Goal: Information Seeking & Learning: Learn about a topic

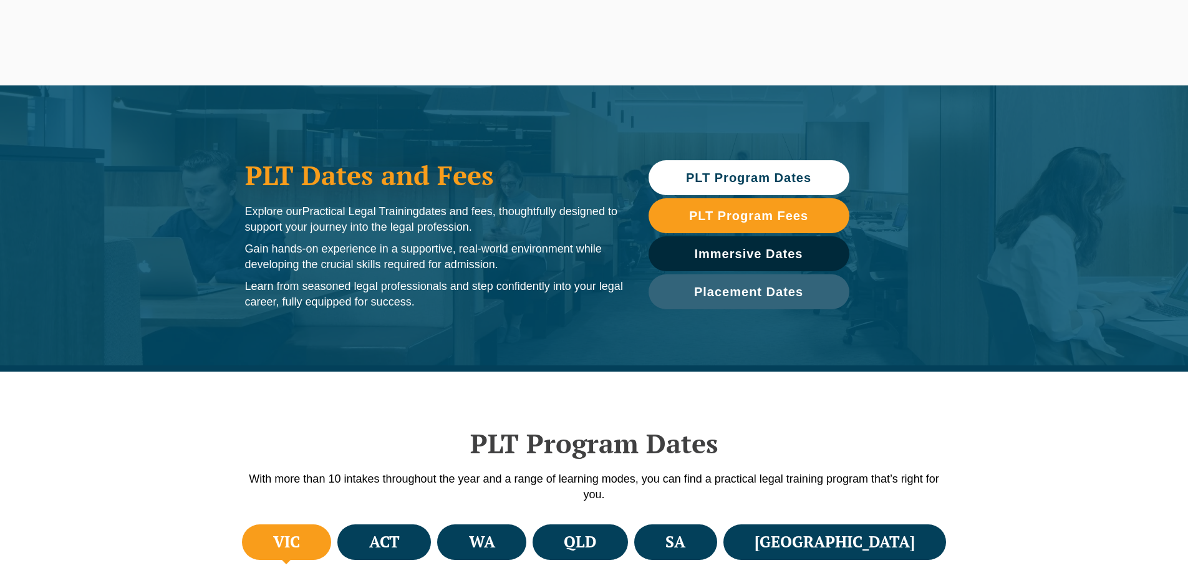
click at [298, 532] on h4 "VIC" at bounding box center [286, 542] width 27 height 21
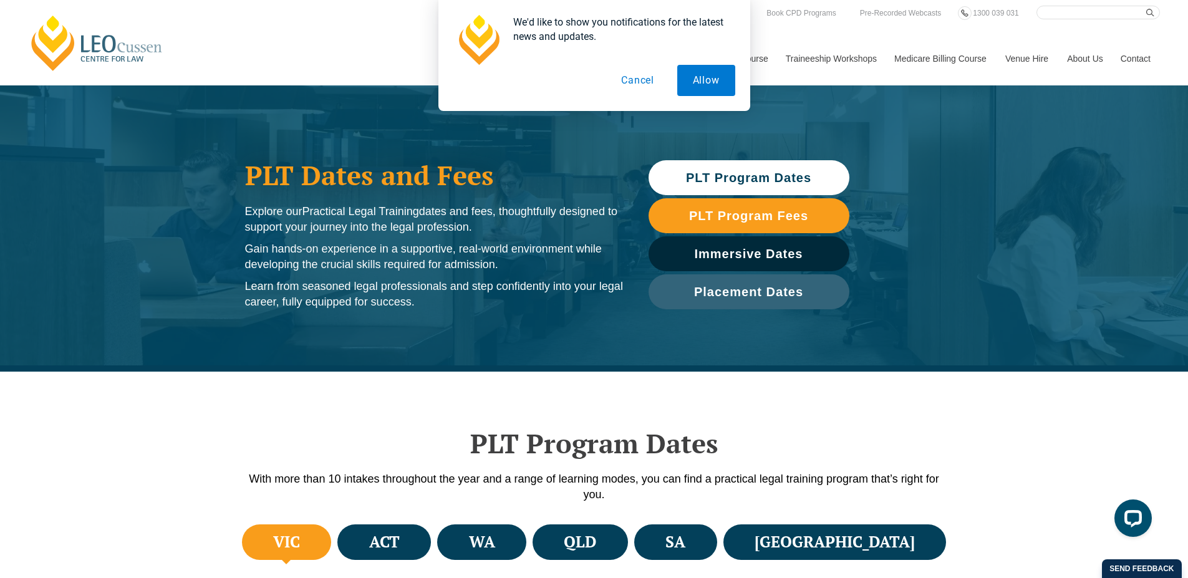
click at [639, 82] on button "Cancel" at bounding box center [637, 80] width 64 height 31
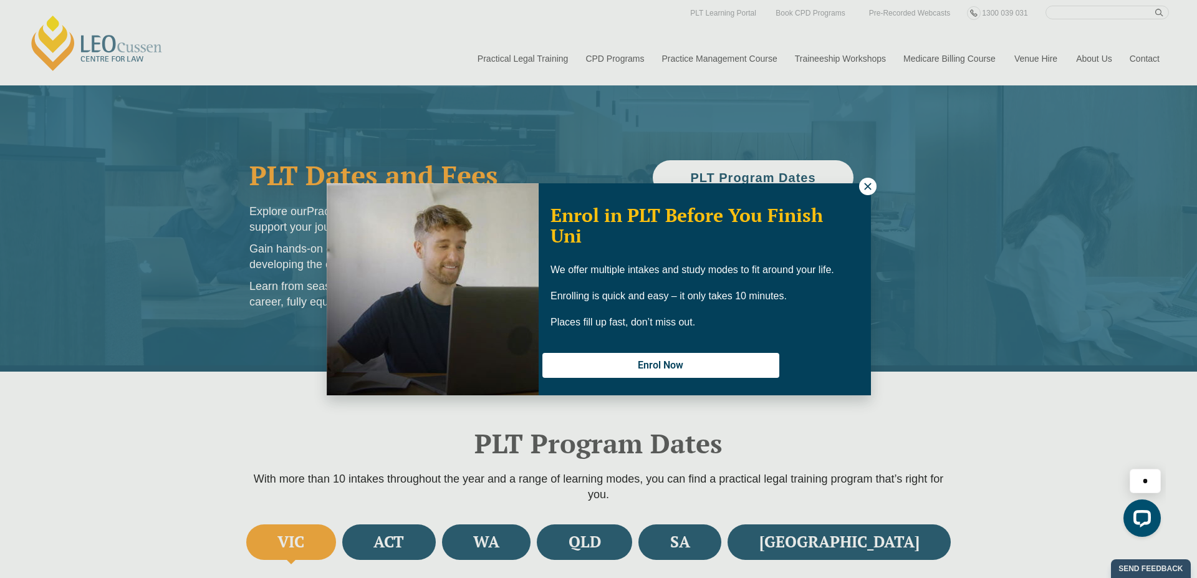
click at [870, 191] on div "Enrol in PLT Before You Finish Uni We offer multiple intakes and study modes to…" at bounding box center [598, 289] width 1197 height 578
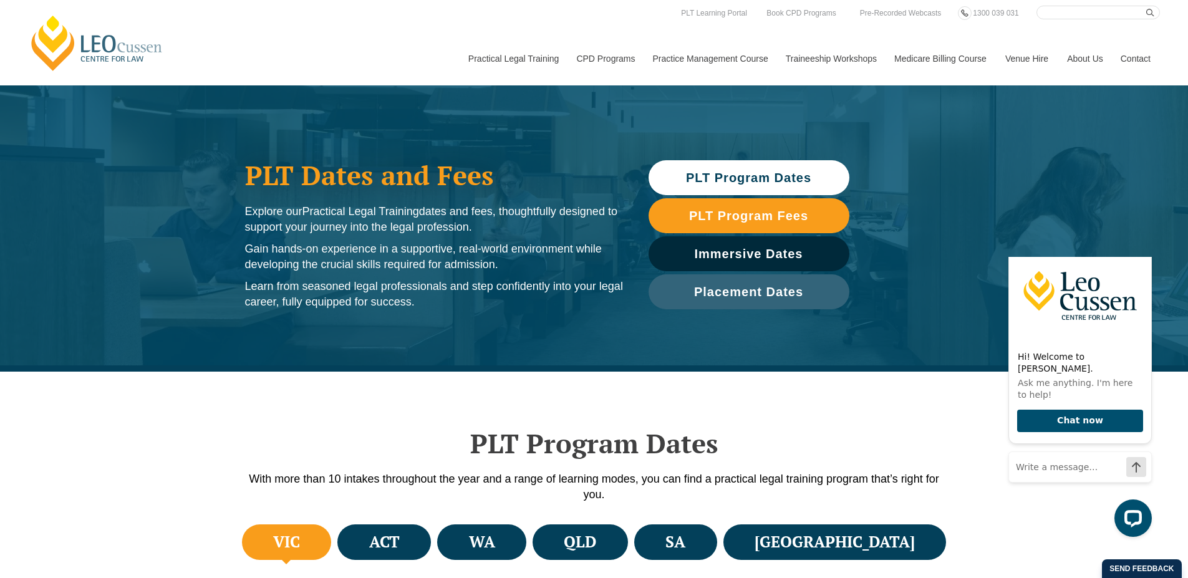
click at [870, 190] on div "PLT Dates and Fees Explore our Practical Legal Training dates and fees, thought…" at bounding box center [594, 228] width 1188 height 286
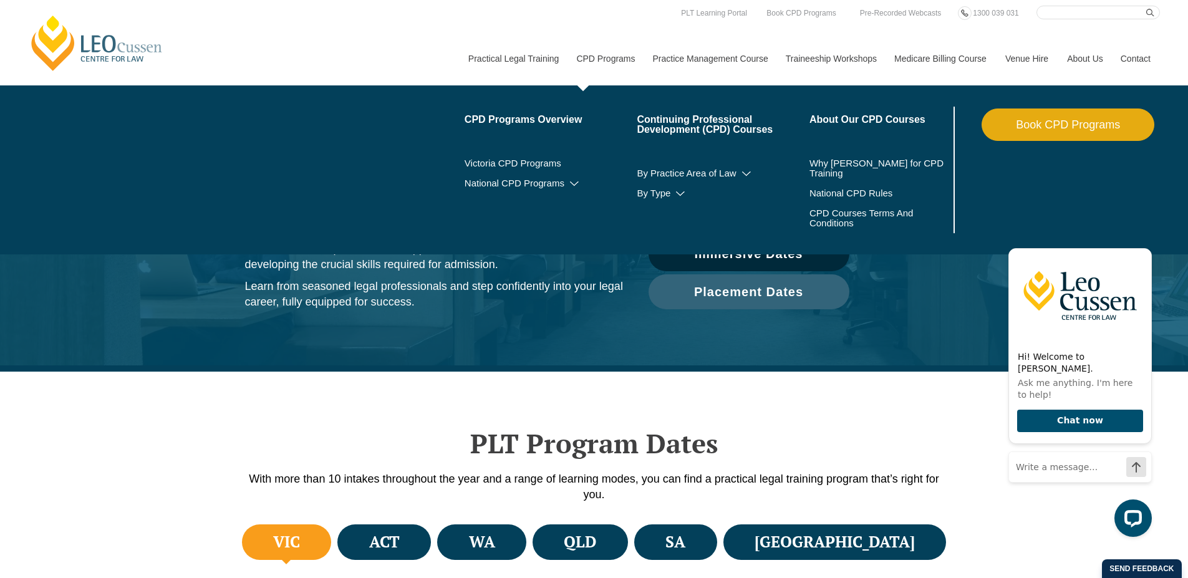
click at [1000, 129] on link "Book CPD Programs" at bounding box center [1067, 124] width 173 height 32
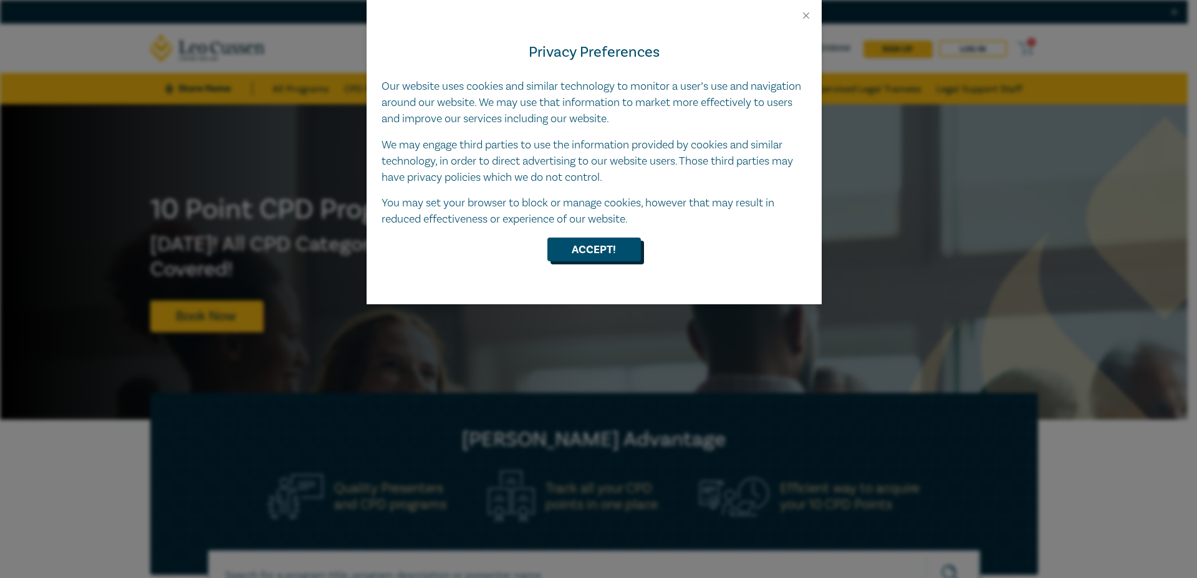
click at [630, 247] on button "Accept!" at bounding box center [594, 250] width 94 height 24
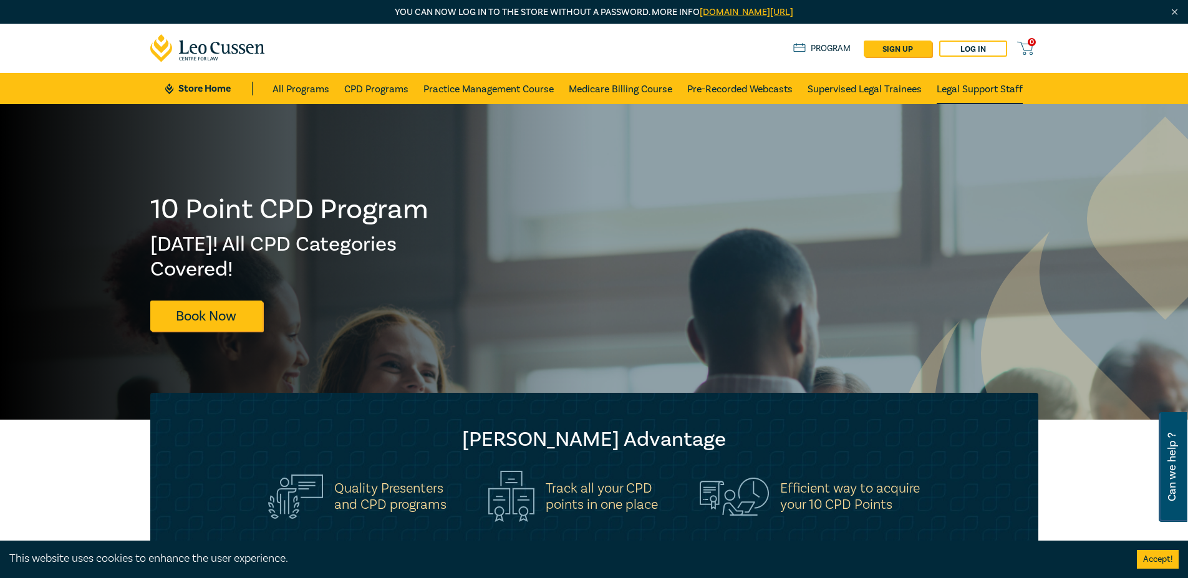
click at [972, 96] on link "Legal Support Staff" at bounding box center [979, 88] width 86 height 31
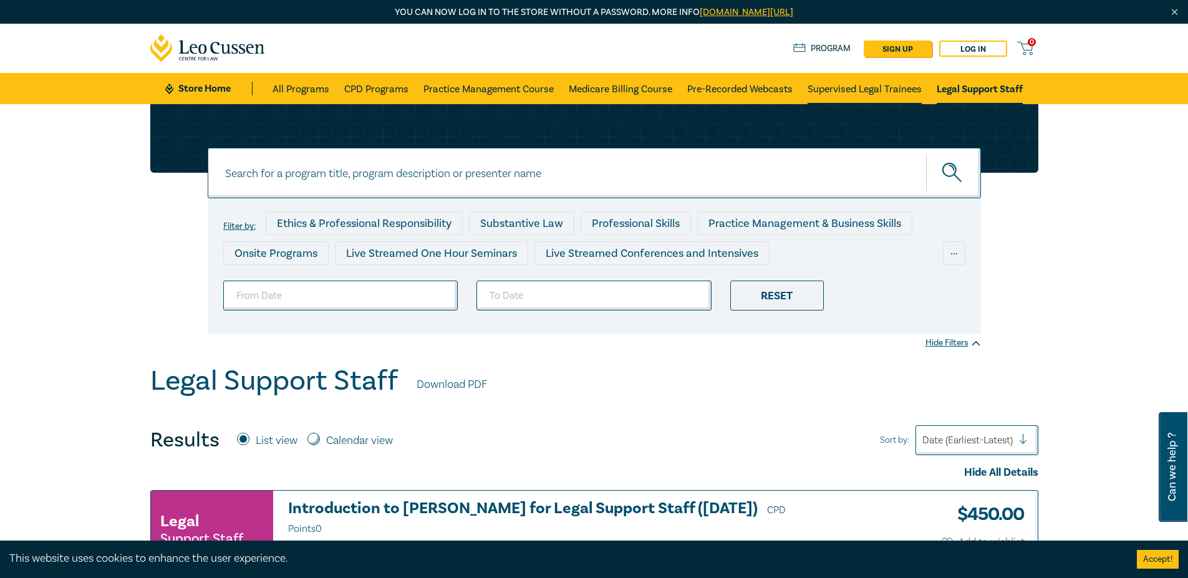
click at [853, 89] on link "Supervised Legal Trainees" at bounding box center [864, 88] width 114 height 31
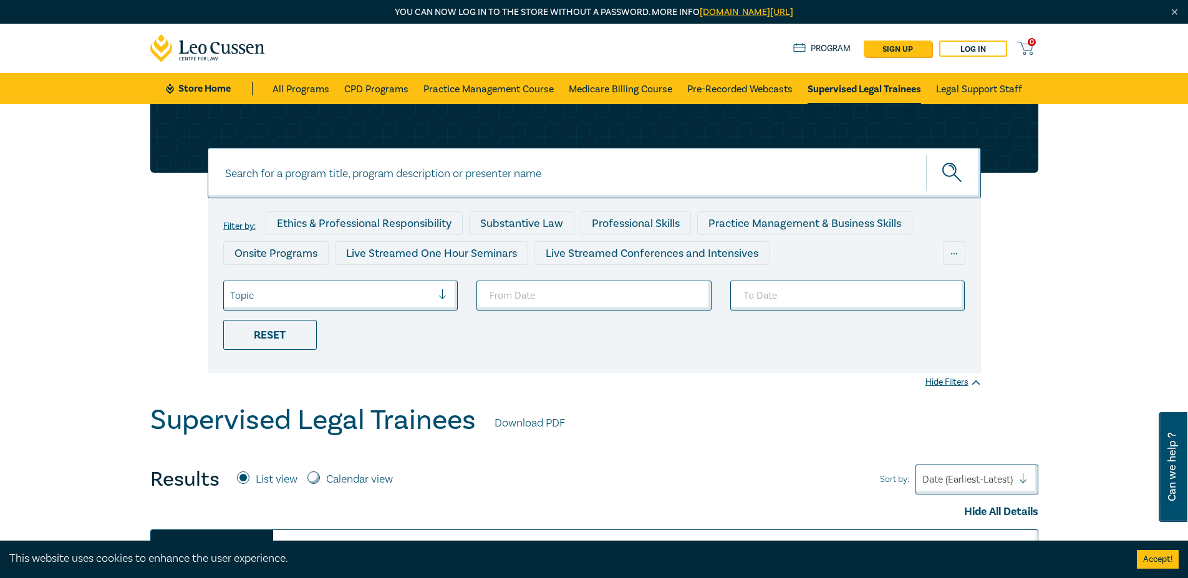
click at [821, 48] on link "Program" at bounding box center [822, 49] width 58 height 14
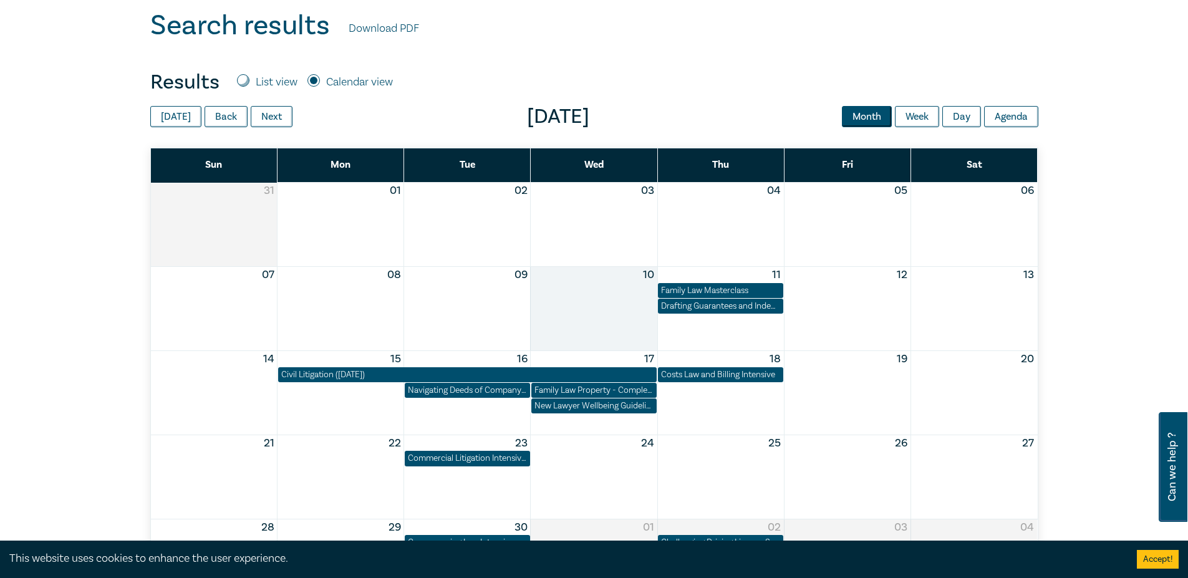
scroll to position [166, 0]
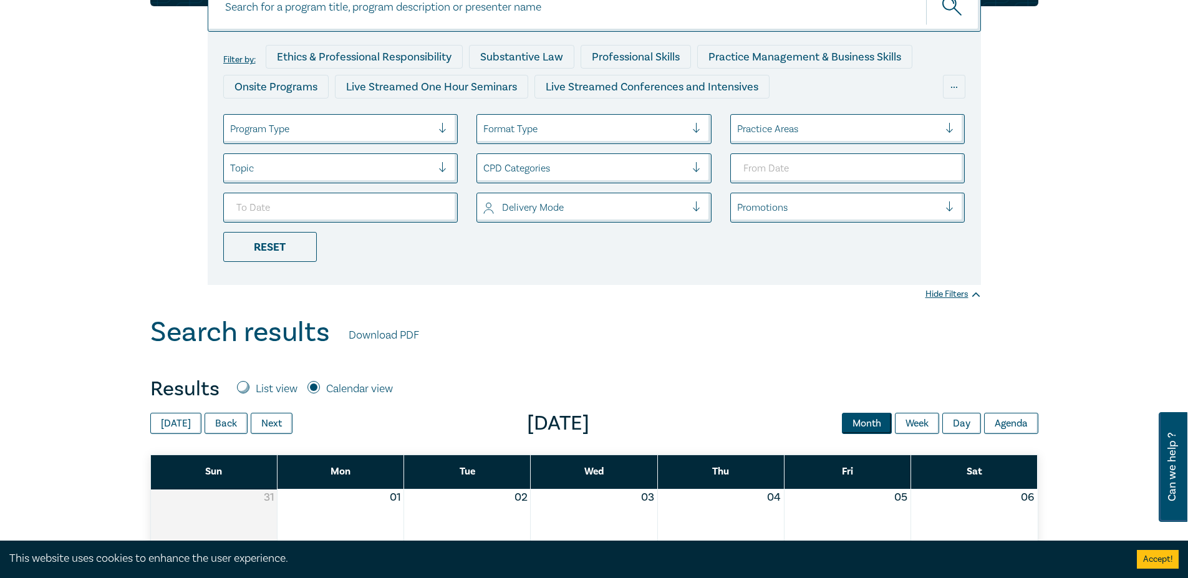
click at [754, 129] on div at bounding box center [838, 129] width 203 height 16
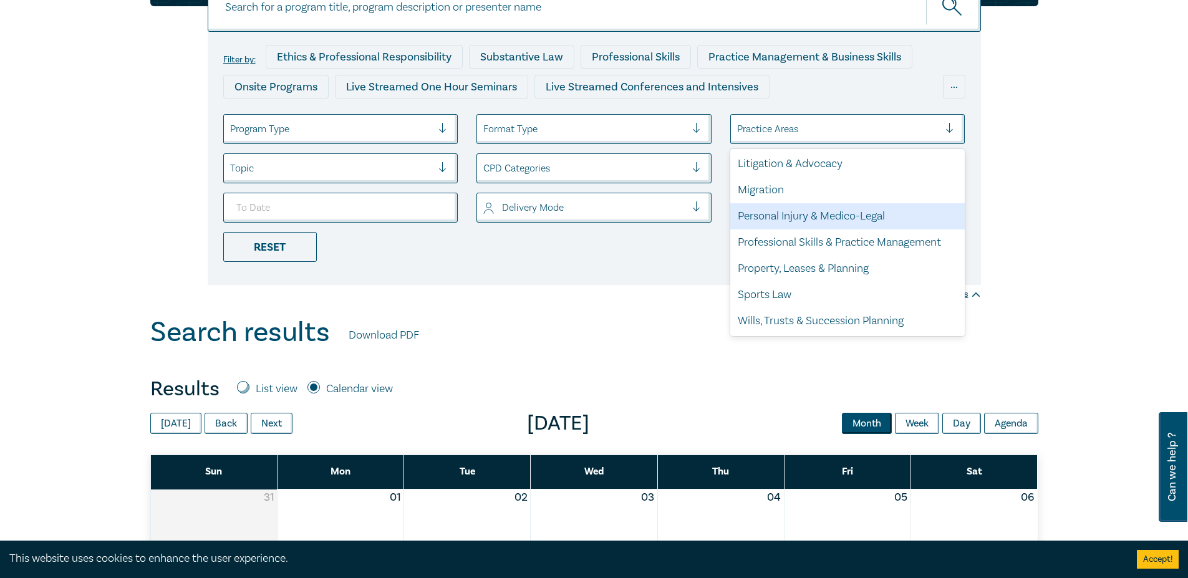
scroll to position [0, 0]
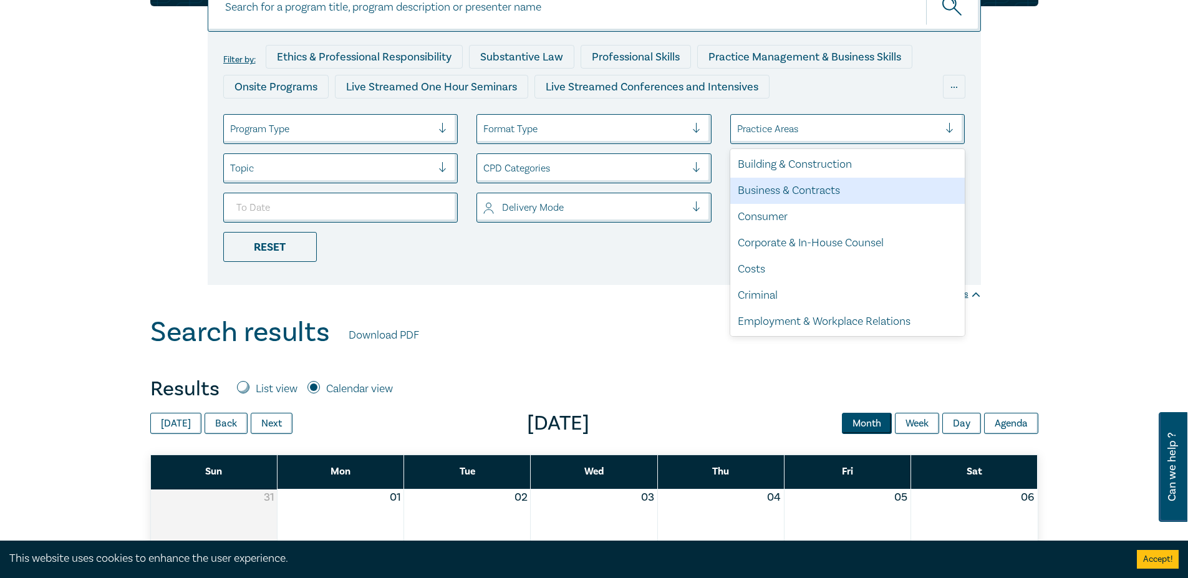
click at [355, 130] on div at bounding box center [331, 129] width 203 height 16
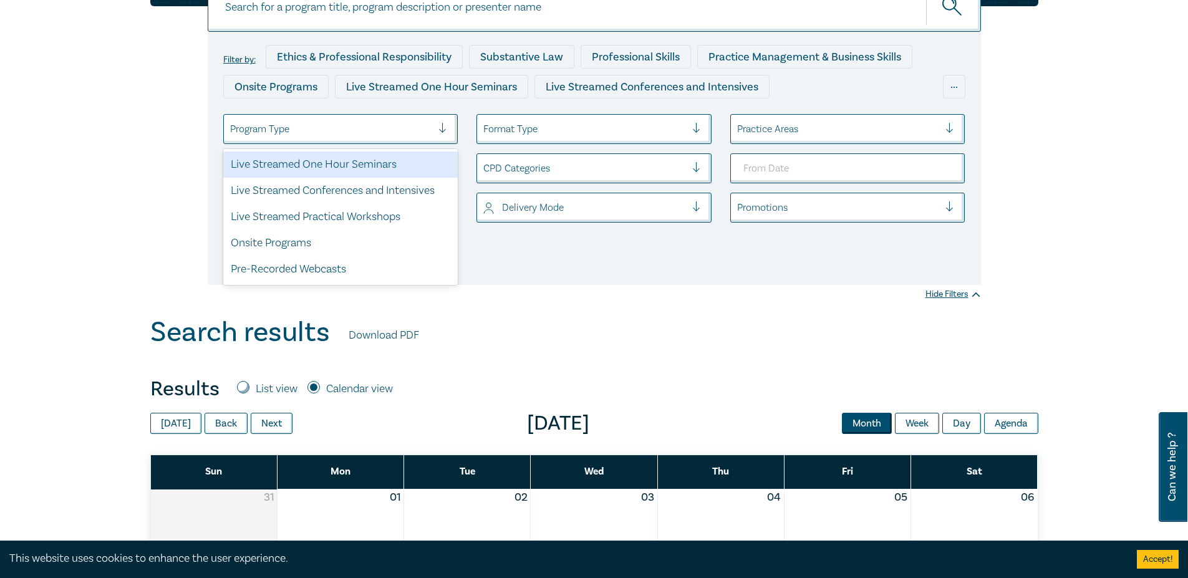
click at [355, 130] on div at bounding box center [331, 129] width 203 height 16
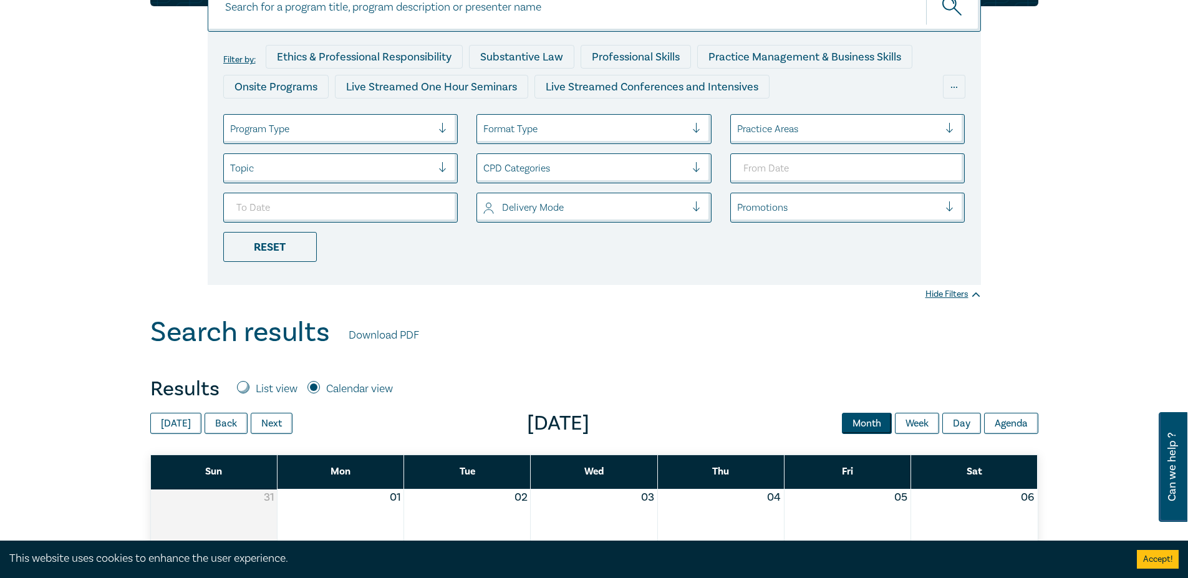
click at [436, 162] on div "Topic" at bounding box center [331, 168] width 215 height 21
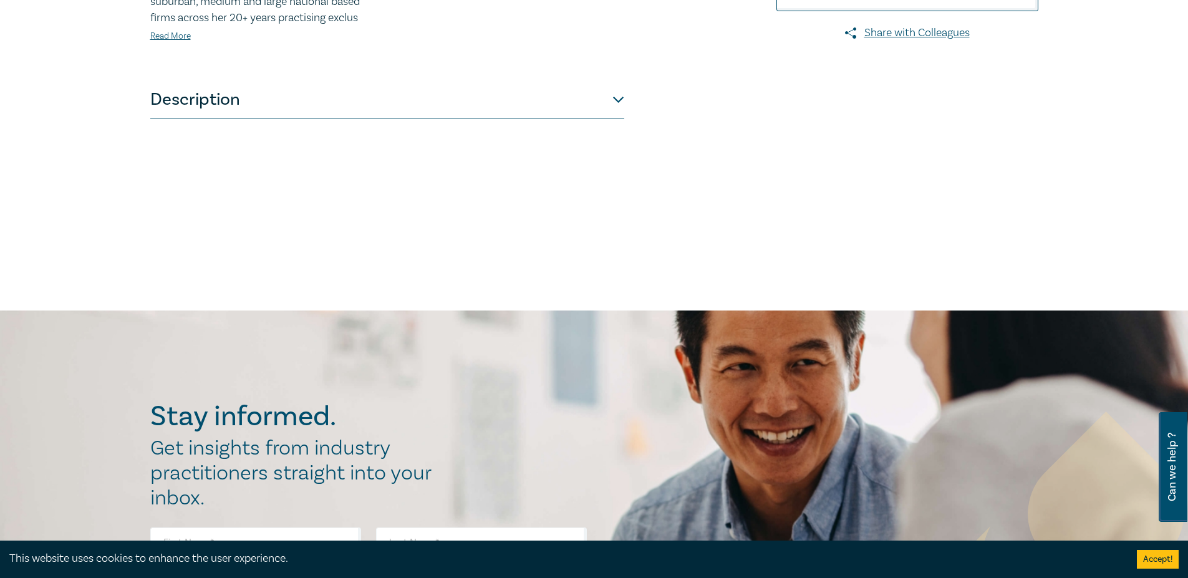
scroll to position [582, 0]
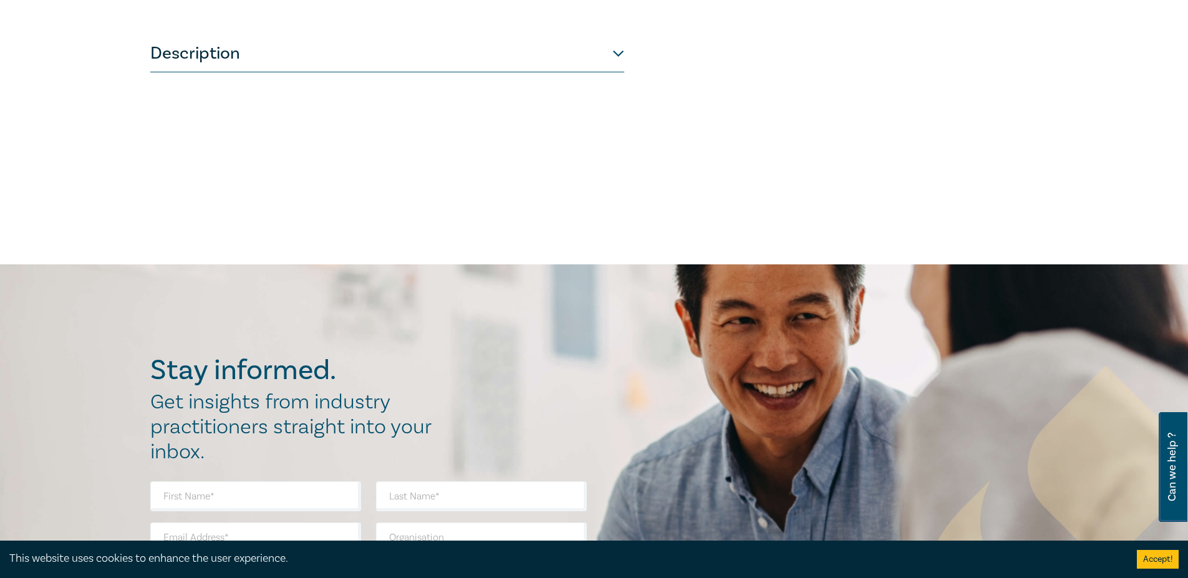
click at [413, 72] on button "Description" at bounding box center [387, 53] width 474 height 37
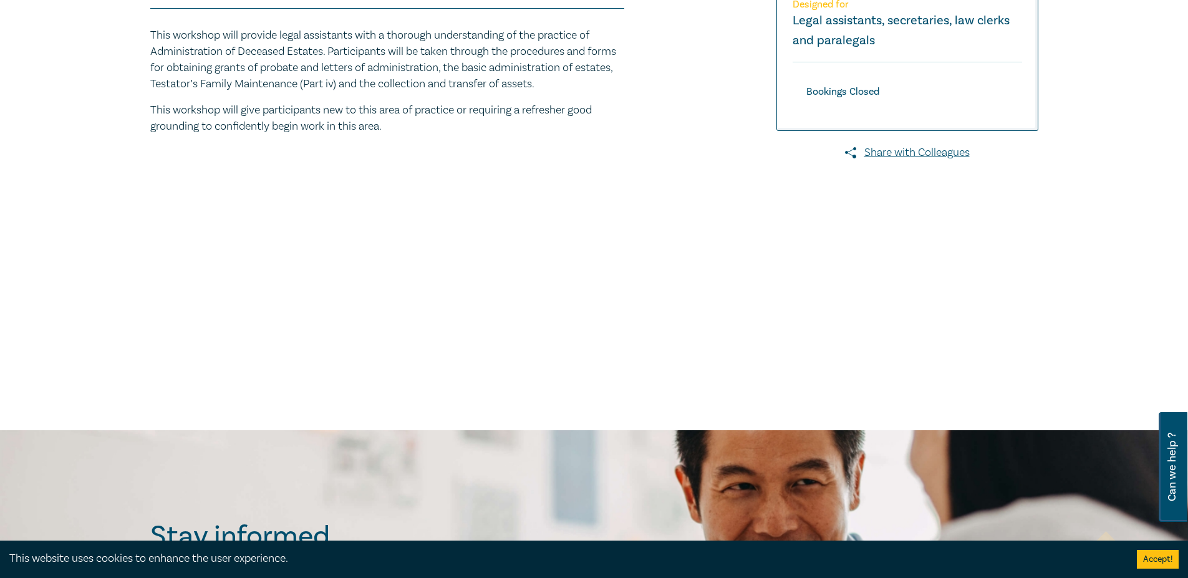
scroll to position [0, 0]
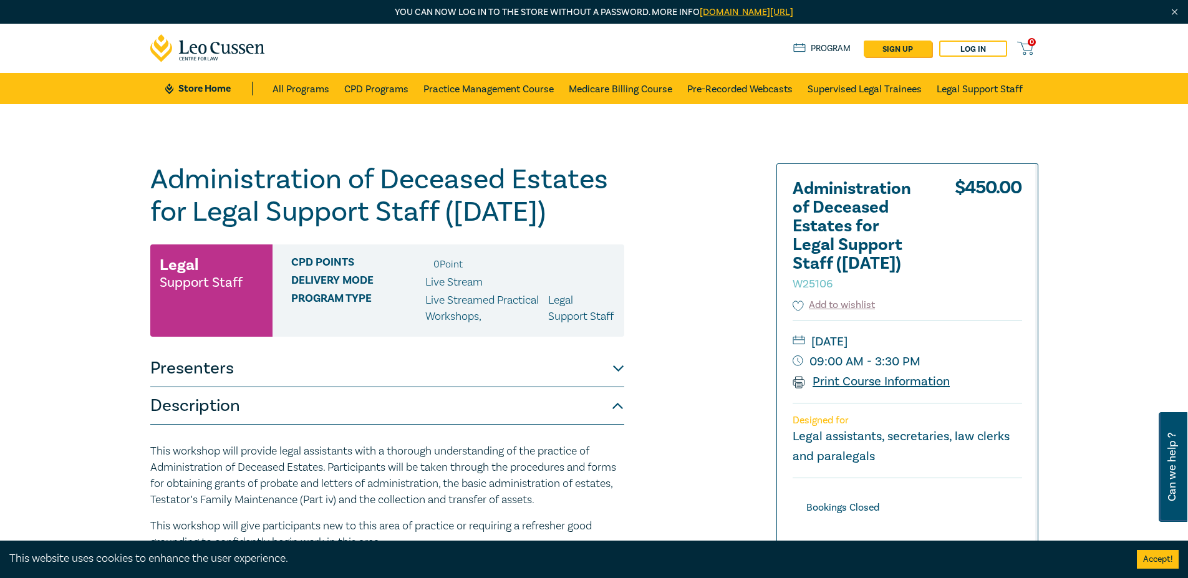
click at [862, 381] on link "Print Course Information" at bounding box center [871, 381] width 158 height 16
